Goal: Transaction & Acquisition: Book appointment/travel/reservation

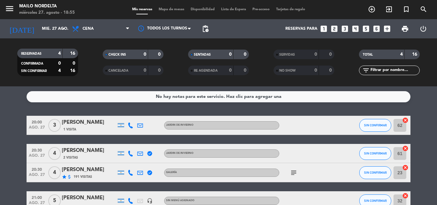
click at [355, 33] on icon "looks_4" at bounding box center [355, 29] width 8 height 8
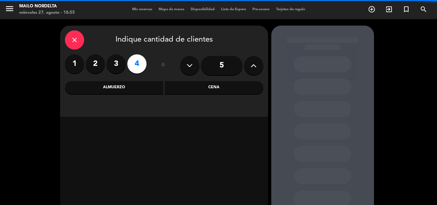
click at [227, 65] on input "5" at bounding box center [222, 65] width 42 height 19
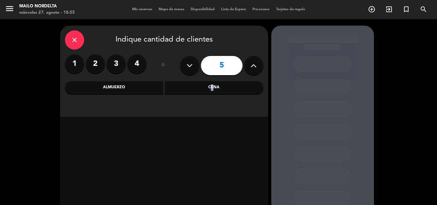
click at [211, 83] on div "Cena" at bounding box center [214, 87] width 99 height 13
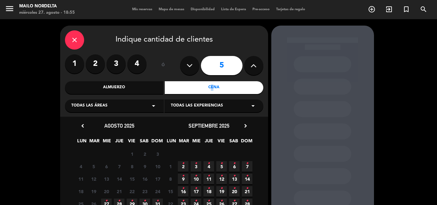
scroll to position [32, 0]
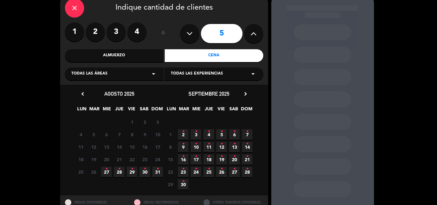
click at [105, 174] on span "27 •" at bounding box center [106, 172] width 11 height 11
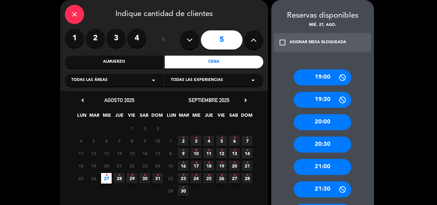
scroll to position [58, 0]
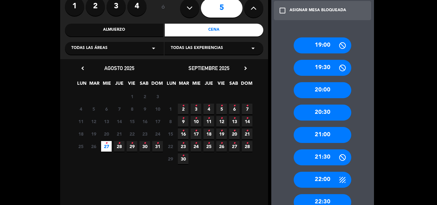
click at [316, 112] on div "20:30" at bounding box center [323, 113] width 58 height 16
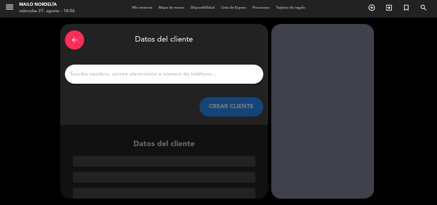
click at [197, 72] on input "1" at bounding box center [164, 74] width 189 height 9
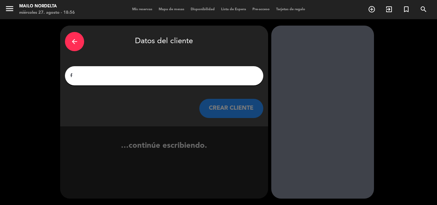
scroll to position [0, 0]
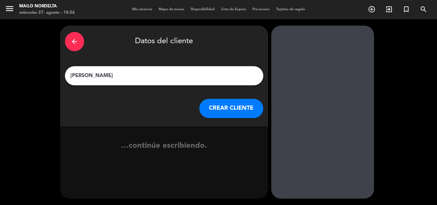
type input "[PERSON_NAME]"
click at [239, 107] on button "CREAR CLIENTE" at bounding box center [231, 108] width 64 height 19
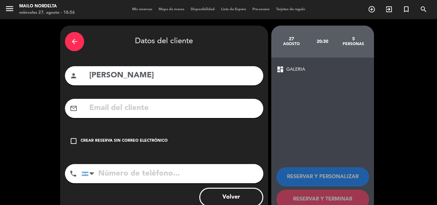
click at [103, 140] on div "Crear reserva sin correo electrónico" at bounding box center [124, 141] width 87 height 6
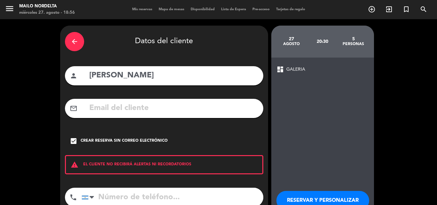
scroll to position [42, 0]
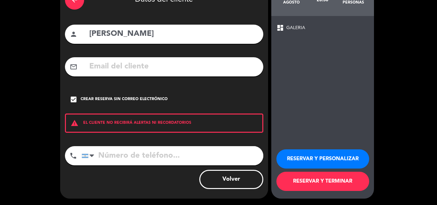
click at [319, 180] on button "RESERVAR Y TERMINAR" at bounding box center [322, 181] width 93 height 19
